Goal: Complete application form: Complete application form

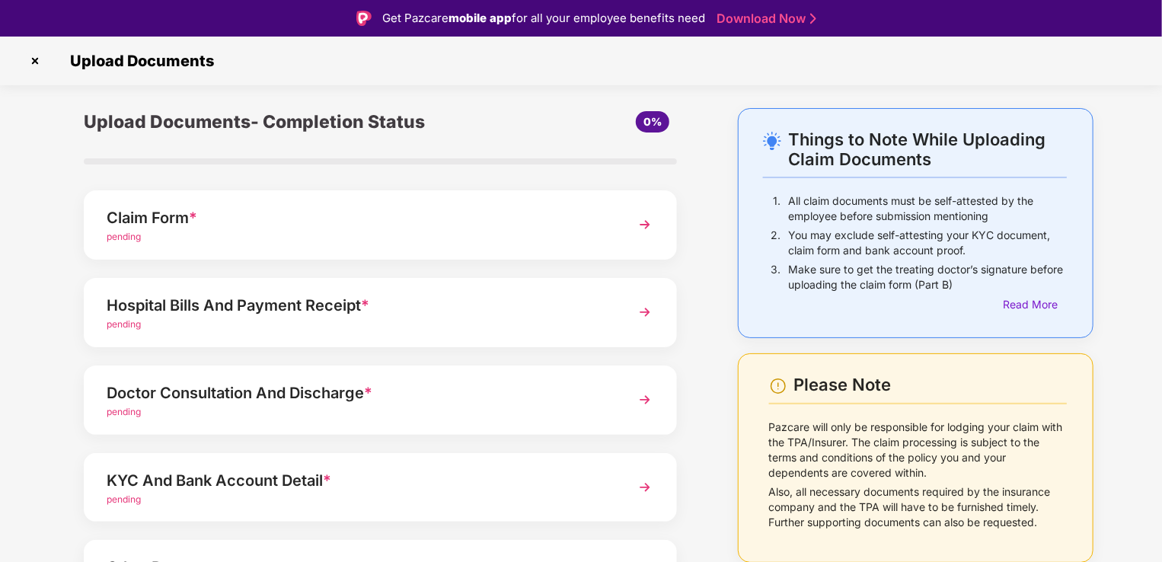
click at [643, 225] on img at bounding box center [644, 224] width 27 height 27
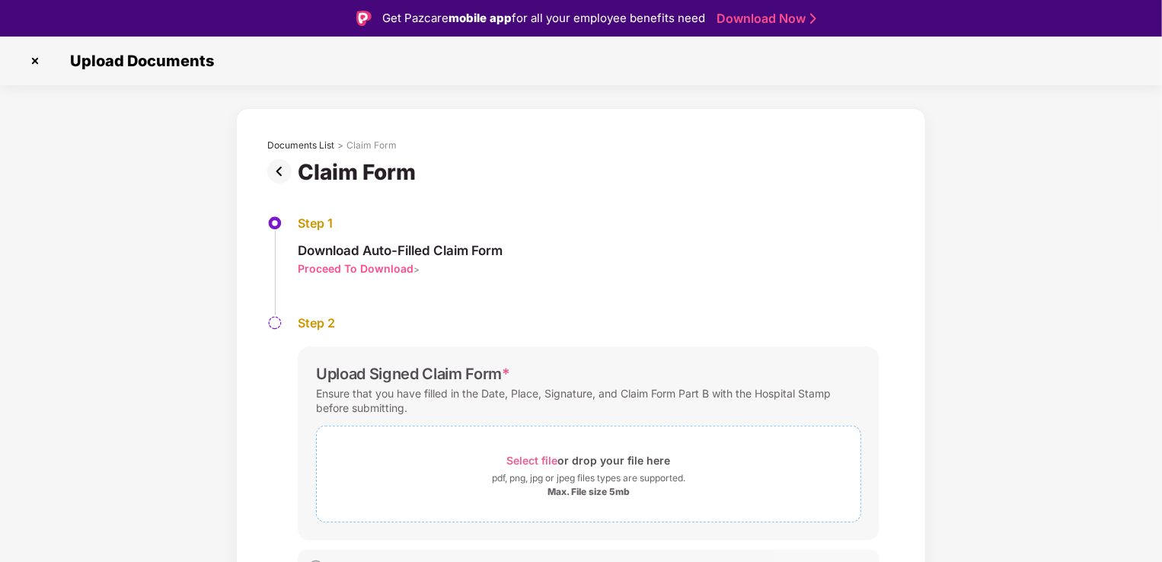
click at [537, 458] on span "Select file" at bounding box center [532, 460] width 51 height 13
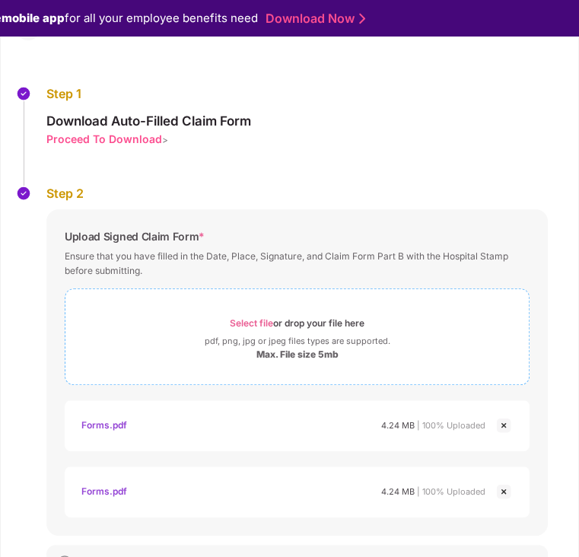
scroll to position [171, 0]
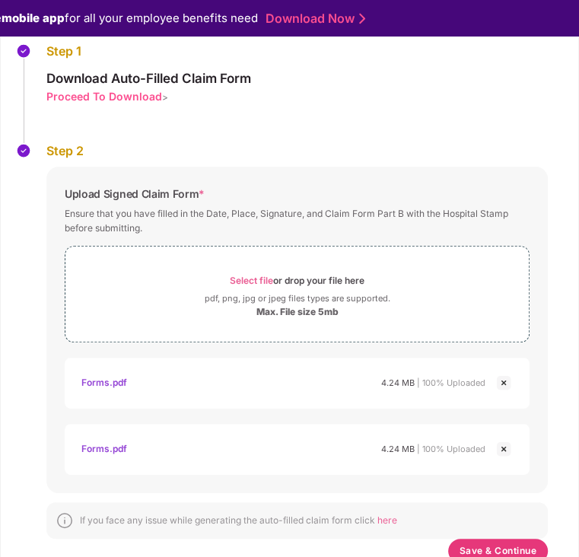
click at [503, 383] on img at bounding box center [504, 383] width 18 height 18
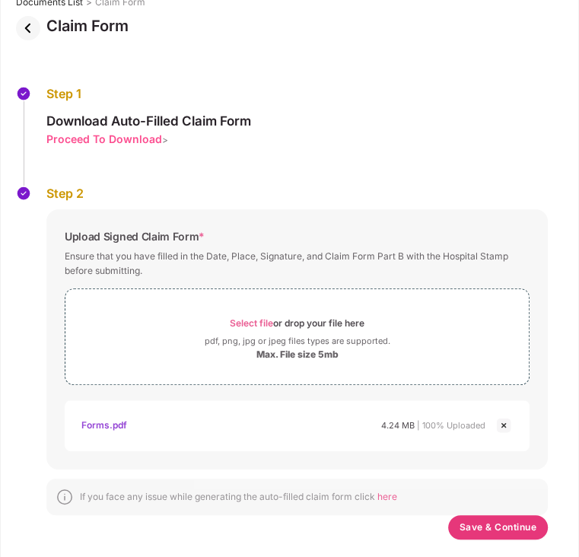
scroll to position [104, 0]
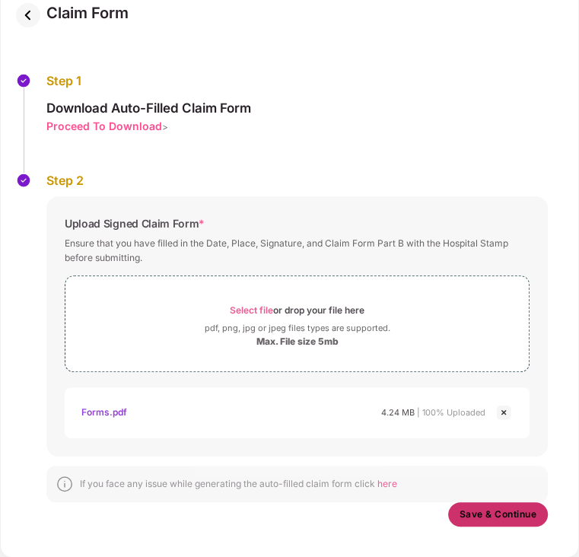
click at [480, 515] on span "Save & Continue" at bounding box center [499, 514] width 78 height 17
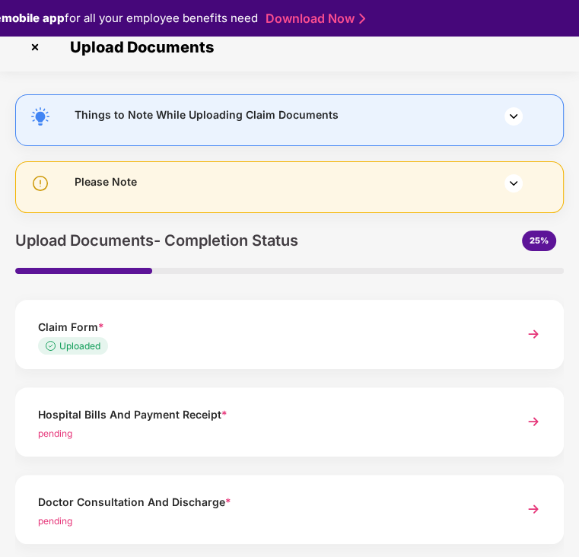
scroll to position [0, 0]
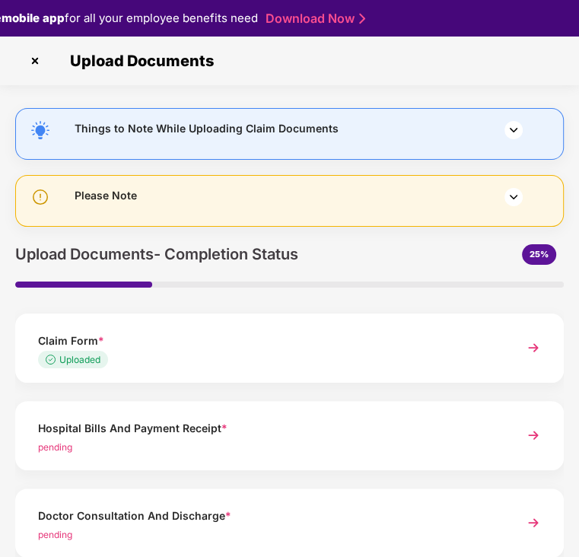
click at [512, 196] on img at bounding box center [514, 197] width 18 height 18
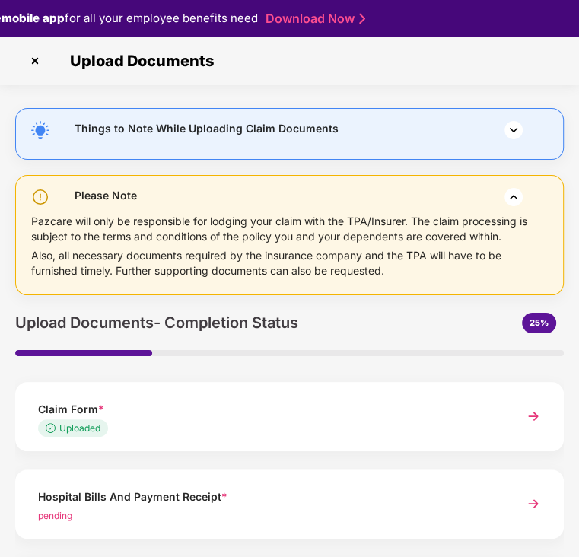
click at [512, 196] on img at bounding box center [514, 197] width 18 height 18
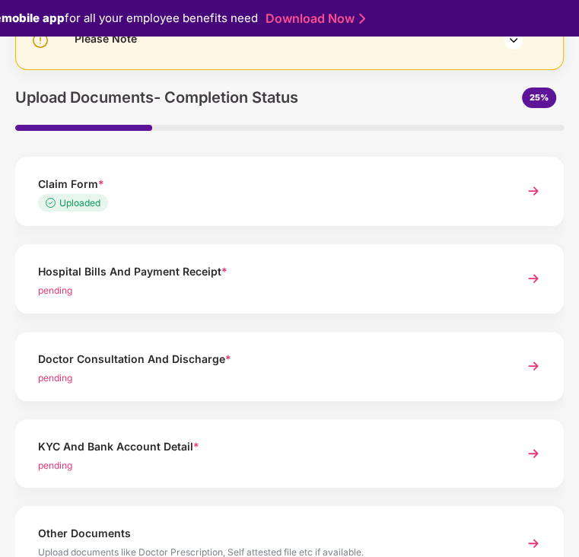
scroll to position [171, 0]
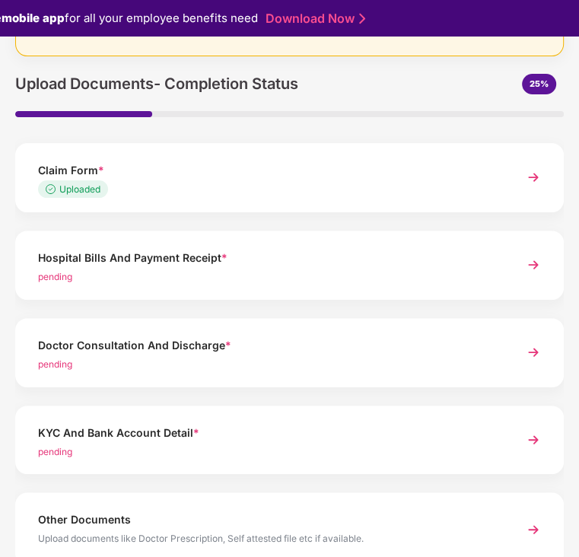
click at [530, 264] on img at bounding box center [533, 264] width 27 height 27
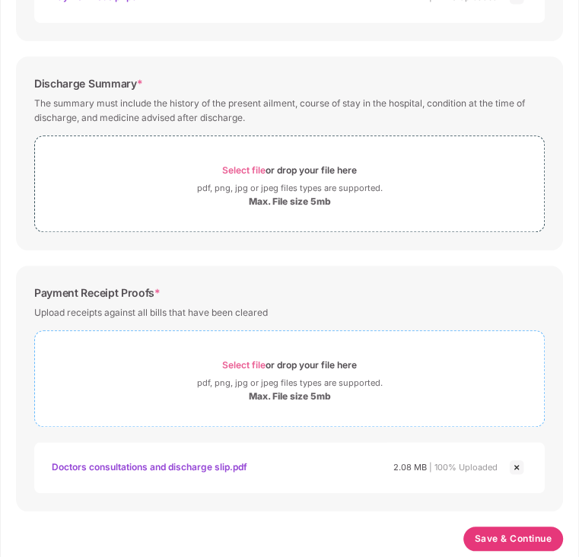
scroll to position [512, 0]
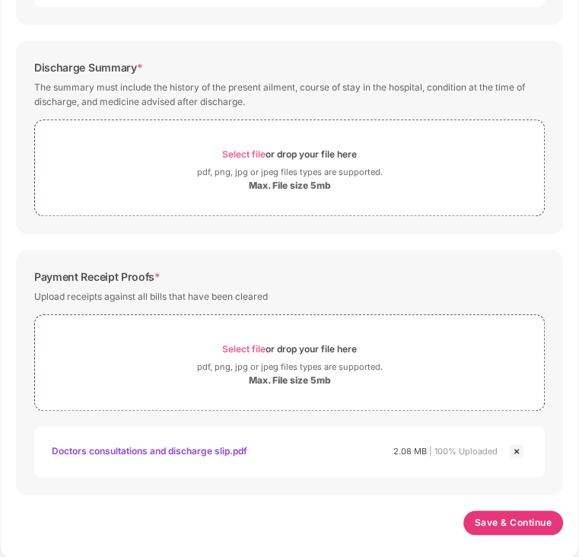
click at [515, 451] on img at bounding box center [517, 451] width 18 height 18
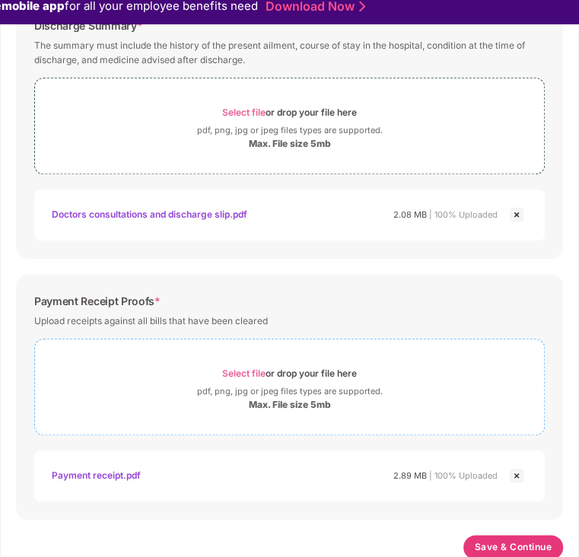
scroll to position [578, 0]
click at [494, 548] on span "Save & Continue" at bounding box center [514, 547] width 78 height 17
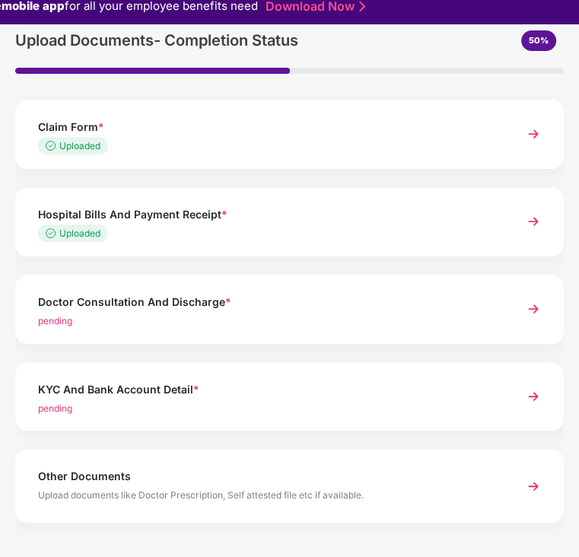
scroll to position [231, 0]
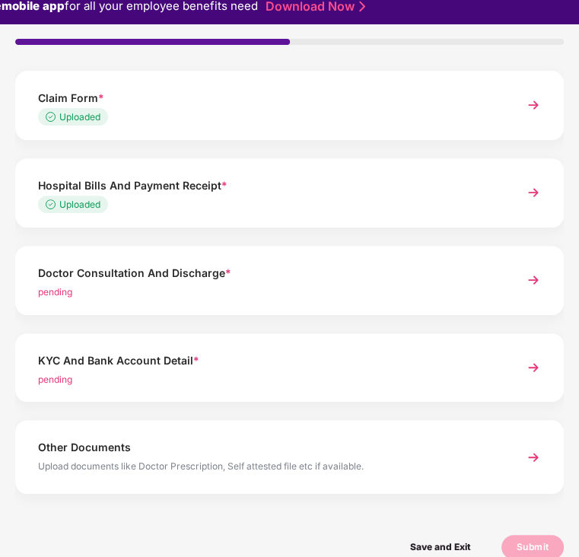
click at [530, 280] on img at bounding box center [533, 279] width 27 height 27
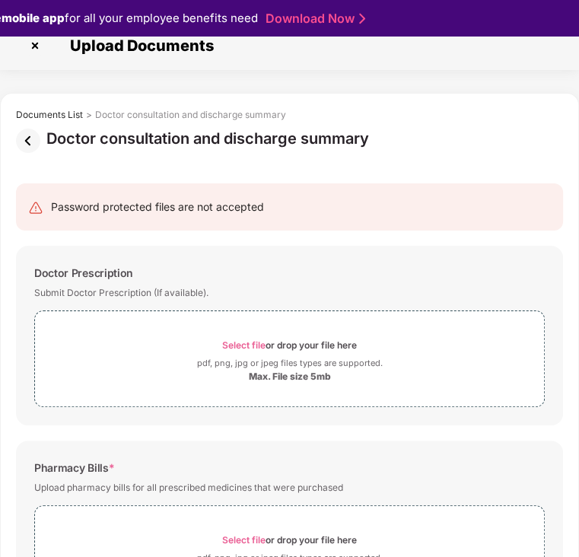
scroll to position [14, 0]
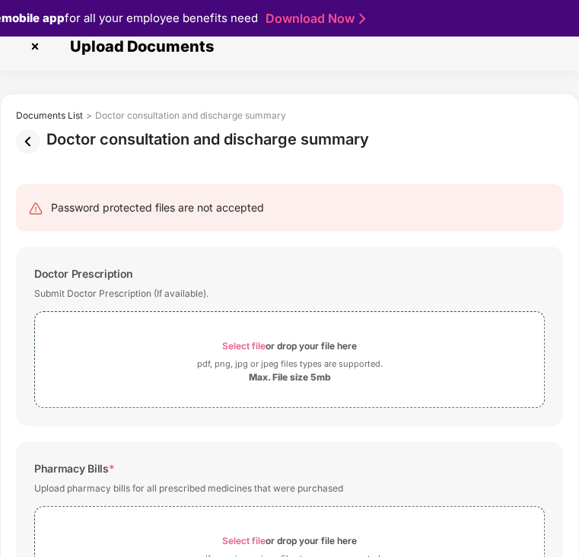
click at [28, 141] on img at bounding box center [31, 141] width 30 height 24
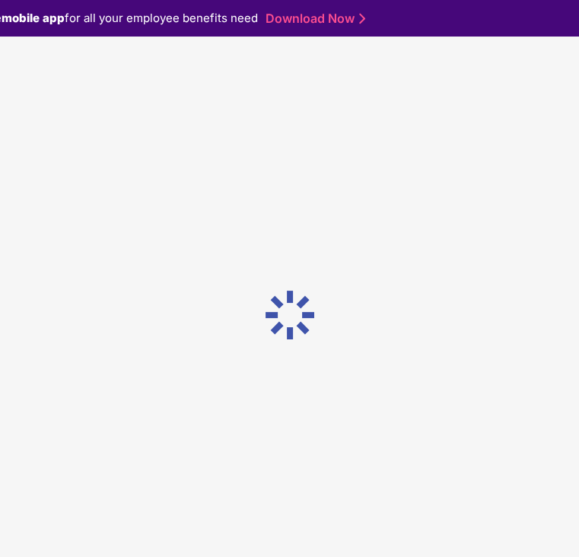
scroll to position [0, 0]
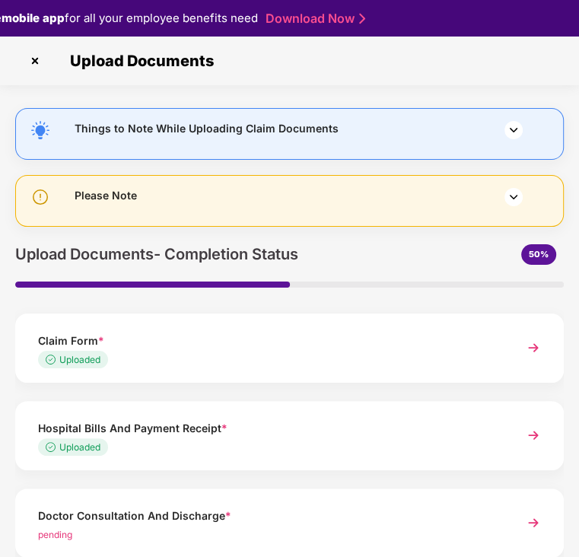
click at [513, 130] on img at bounding box center [514, 130] width 18 height 18
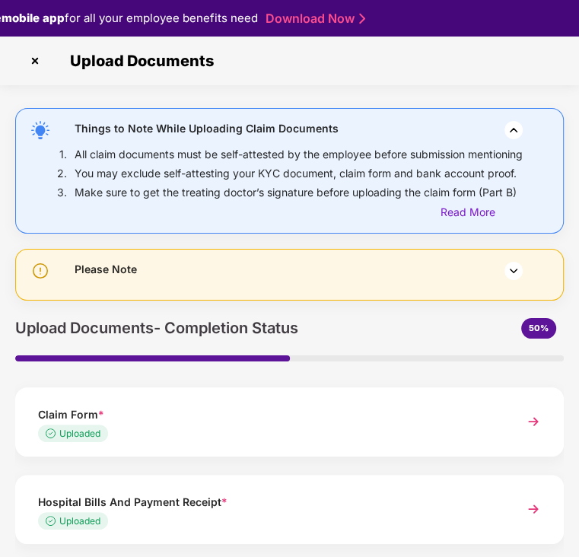
click at [513, 130] on img at bounding box center [514, 130] width 18 height 18
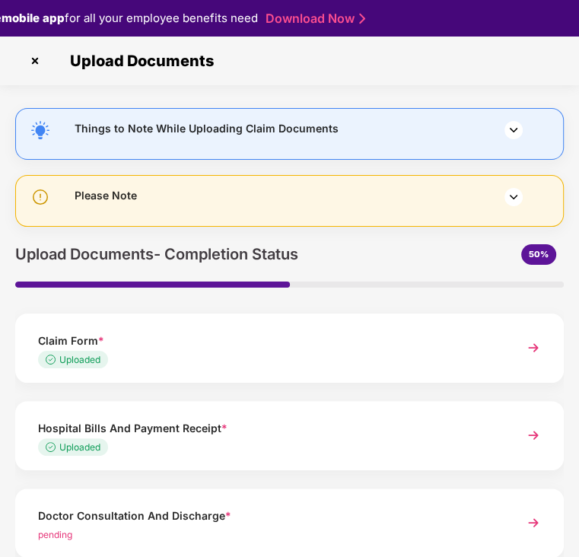
click at [33, 59] on img at bounding box center [35, 61] width 24 height 24
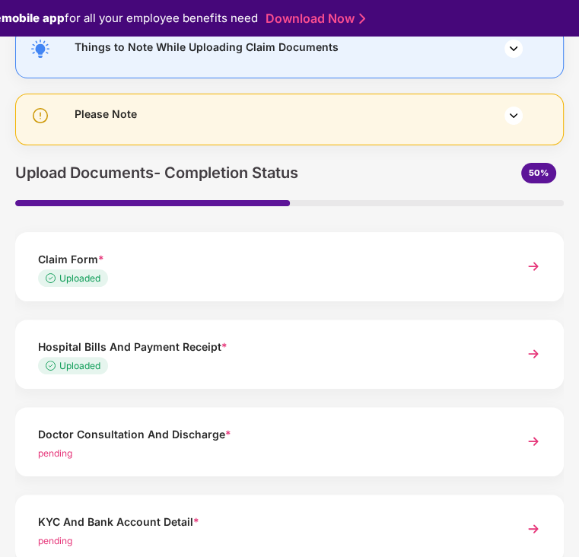
scroll to position [82, 0]
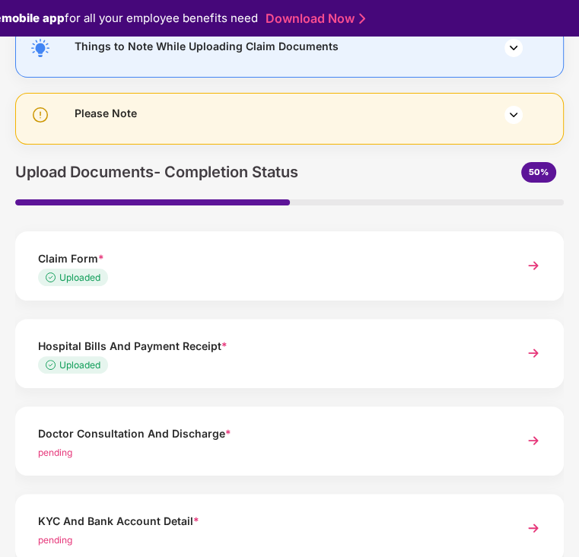
click at [533, 353] on img at bounding box center [533, 353] width 27 height 27
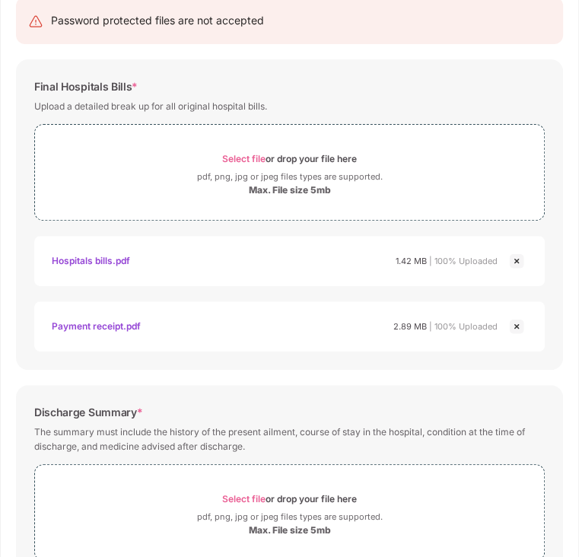
scroll to position [193, 0]
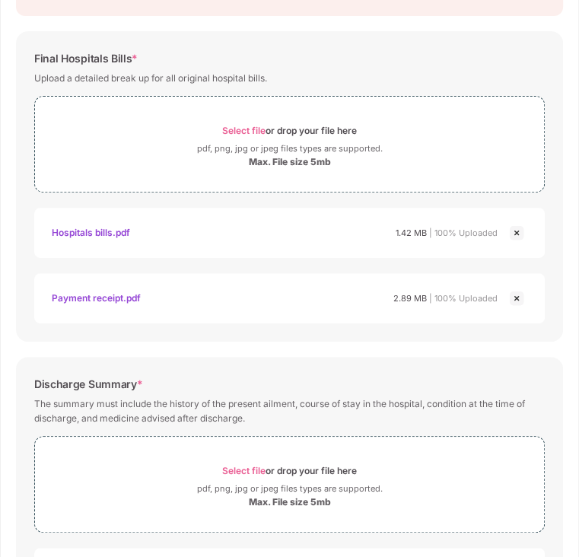
click at [516, 298] on img at bounding box center [517, 298] width 18 height 18
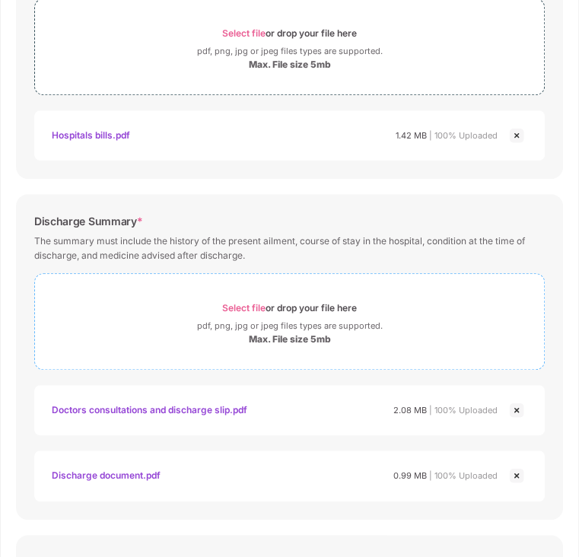
scroll to position [311, 0]
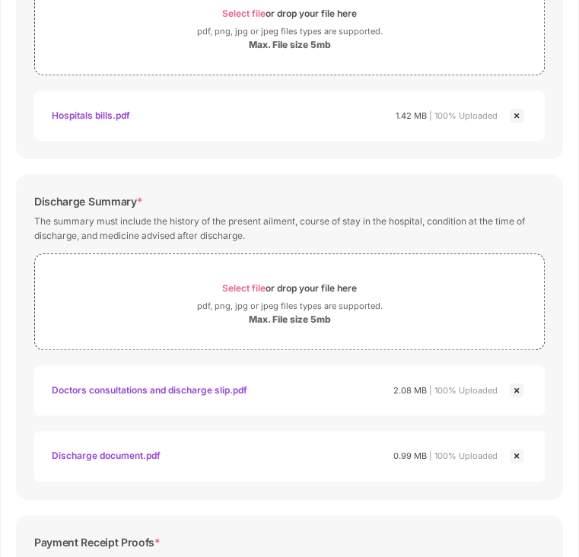
click at [515, 389] on img at bounding box center [517, 390] width 18 height 18
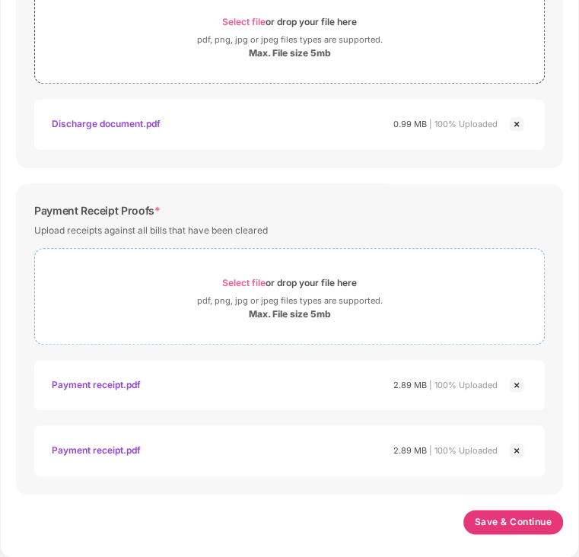
scroll to position [576, 0]
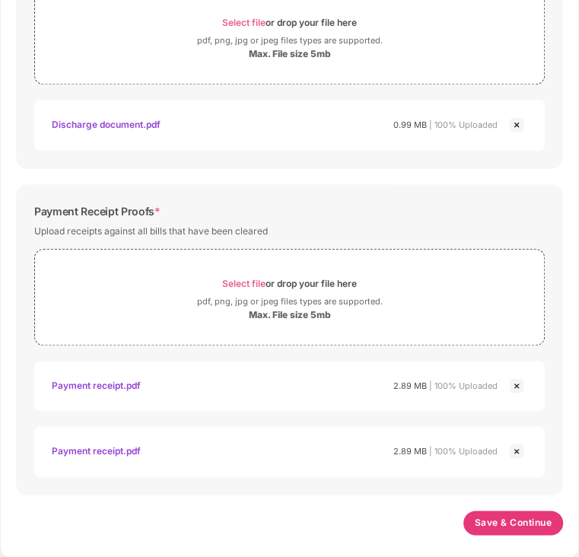
click at [516, 383] on img at bounding box center [517, 386] width 18 height 18
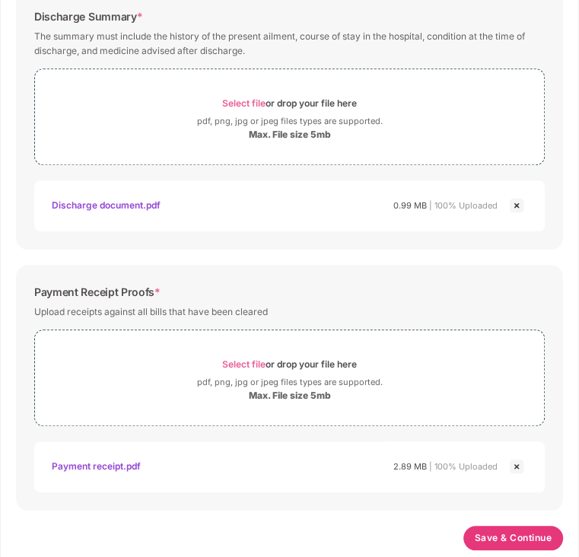
scroll to position [511, 0]
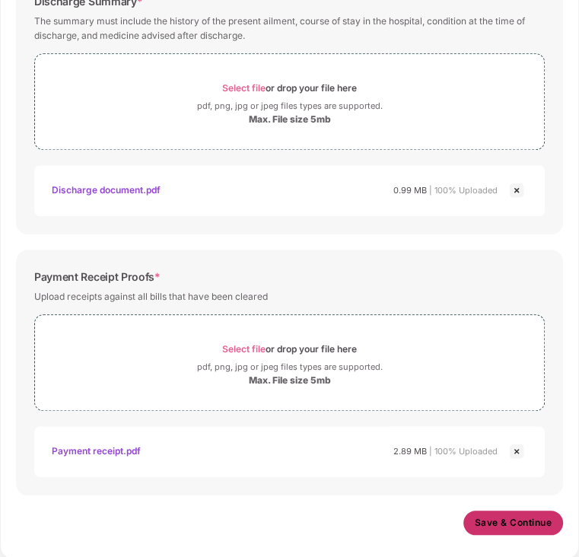
click at [499, 523] on span "Save & Continue" at bounding box center [514, 523] width 78 height 17
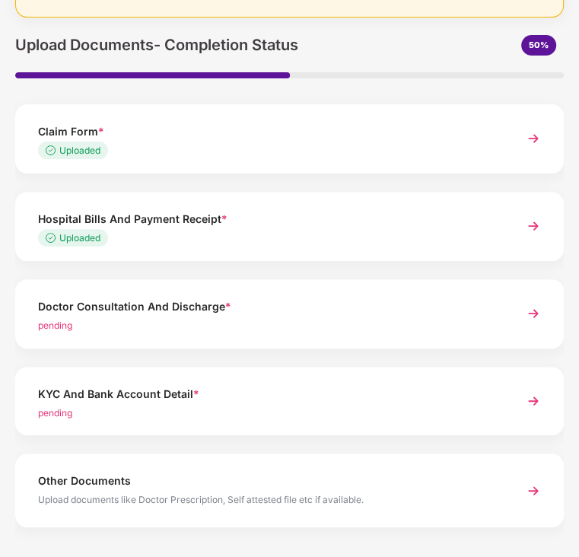
scroll to position [183, 0]
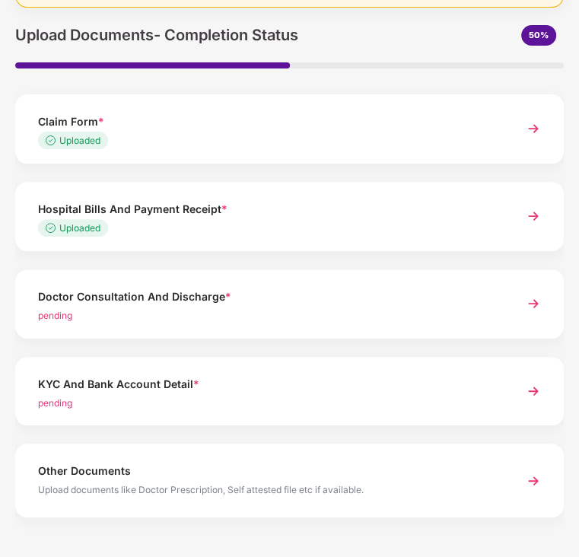
click at [533, 304] on img at bounding box center [533, 303] width 27 height 27
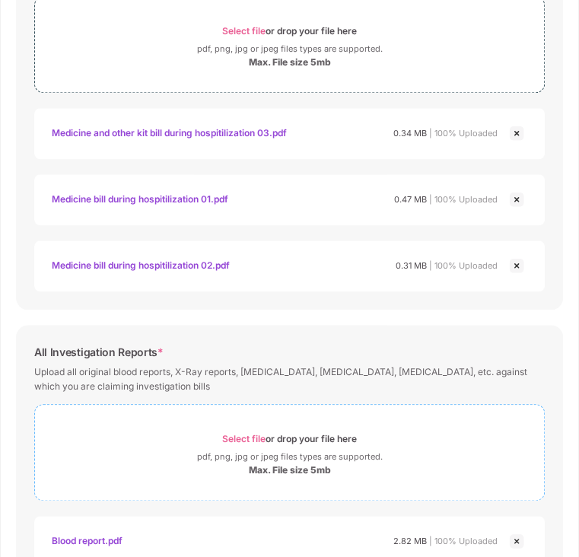
scroll to position [843, 0]
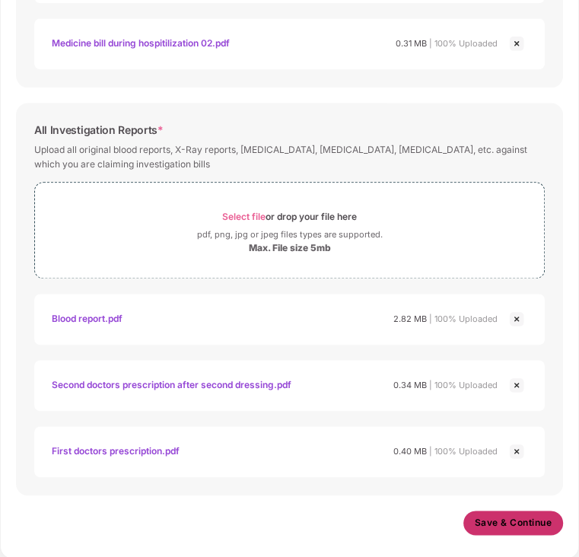
click at [512, 525] on span "Save & Continue" at bounding box center [514, 523] width 78 height 17
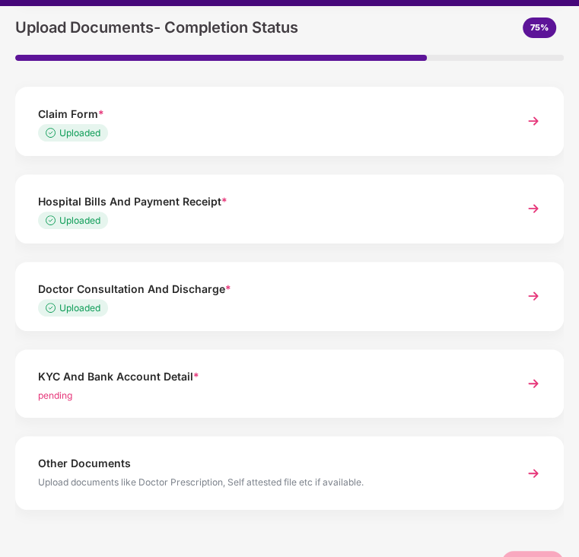
scroll to position [231, 0]
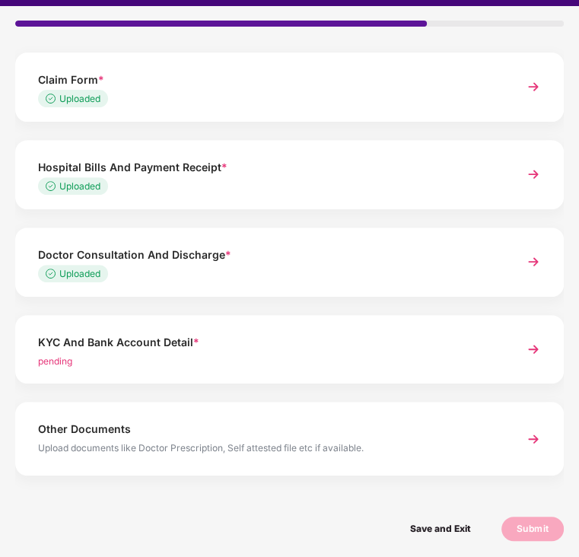
click at [531, 349] on img at bounding box center [533, 349] width 27 height 27
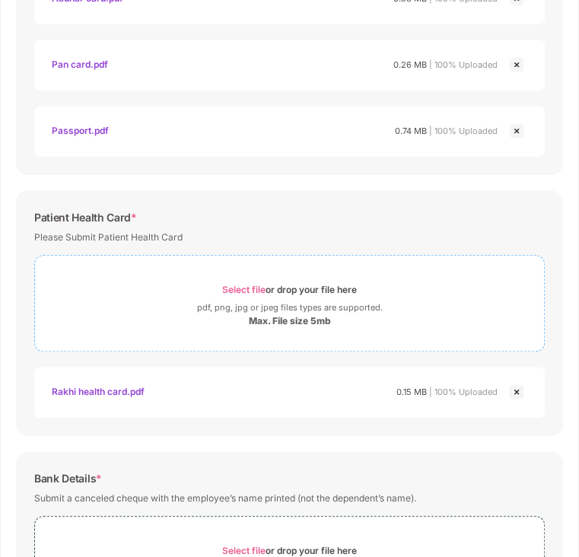
scroll to position [630, 0]
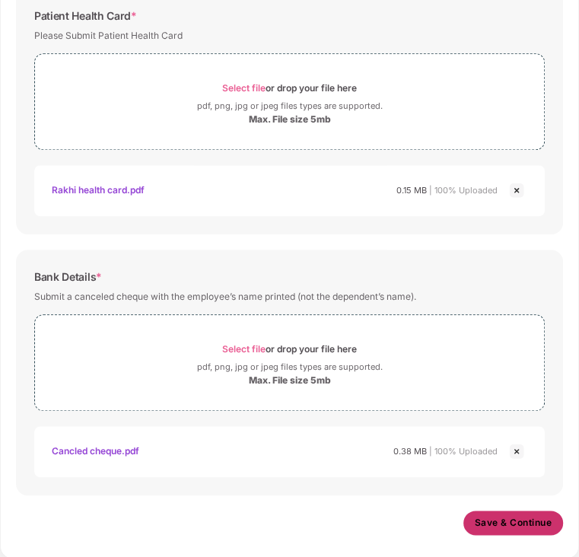
click at [499, 527] on span "Save & Continue" at bounding box center [514, 523] width 78 height 17
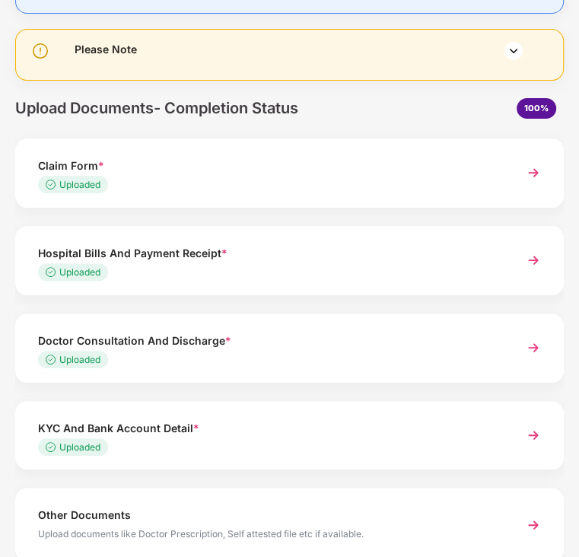
scroll to position [202, 0]
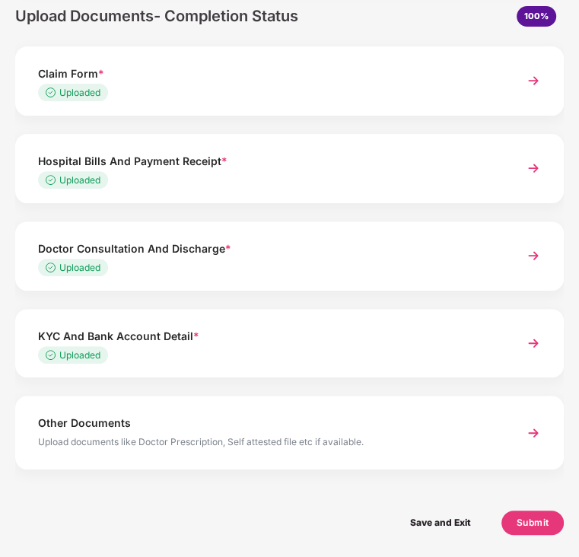
click at [515, 435] on div "Other Documents Upload documents like Doctor Prescription, Self attested file e…" at bounding box center [289, 433] width 549 height 74
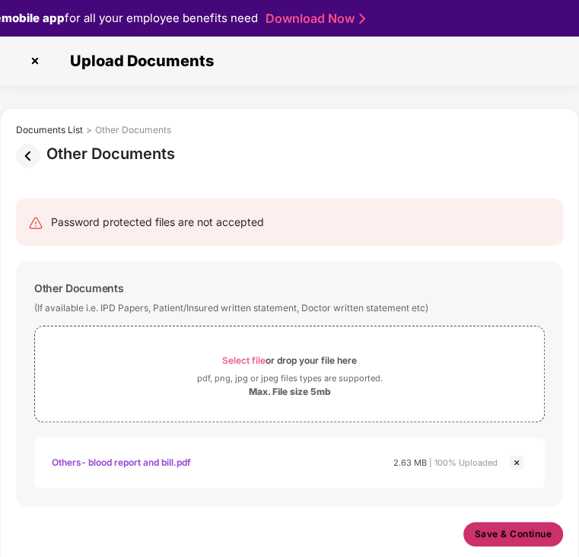
click at [502, 531] on span "Save & Continue" at bounding box center [514, 534] width 78 height 17
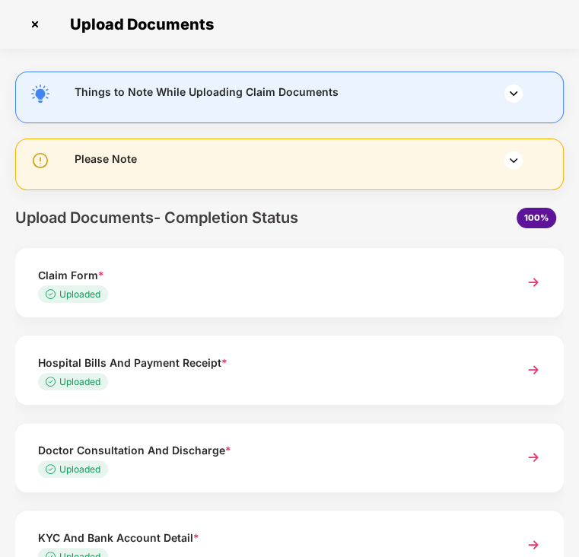
scroll to position [197, 0]
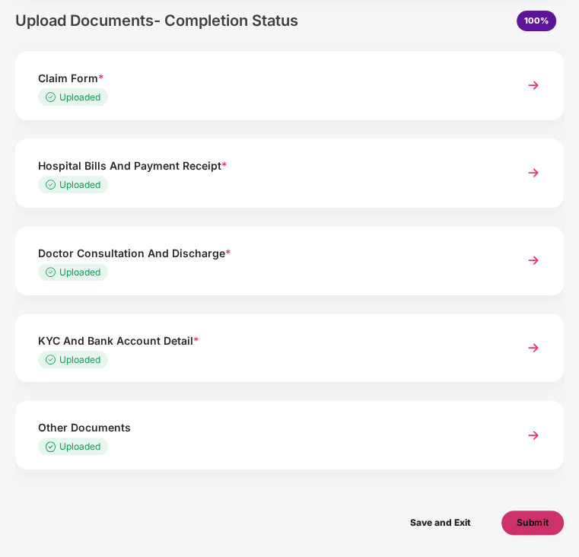
click at [527, 521] on span "Submit" at bounding box center [533, 523] width 33 height 17
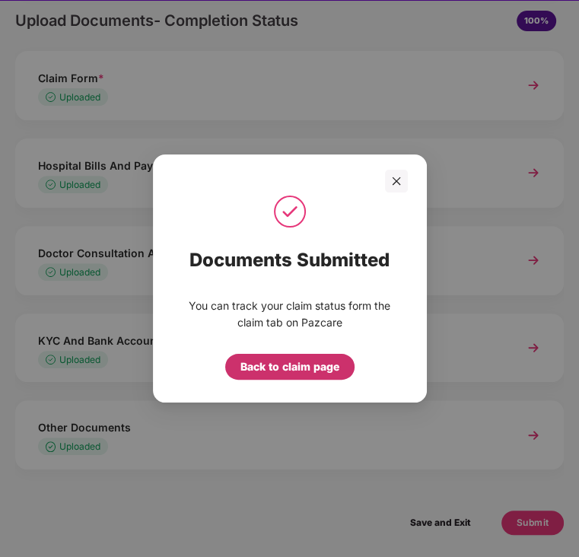
click at [286, 365] on div "Back to claim page" at bounding box center [290, 367] width 99 height 17
